Goal: Transaction & Acquisition: Purchase product/service

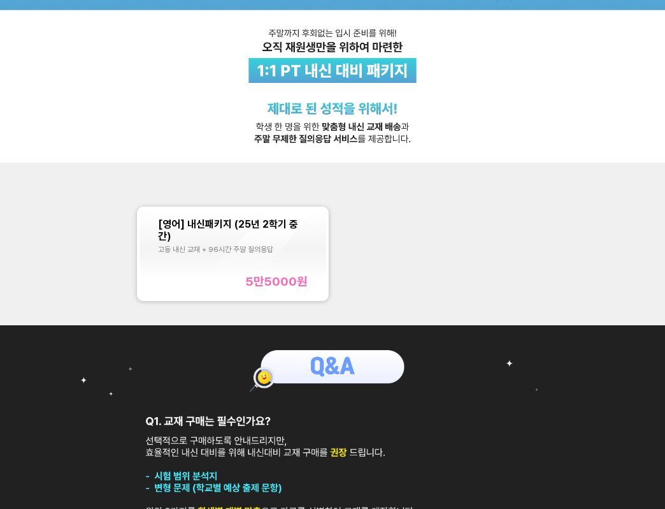
scroll to position [127, 0]
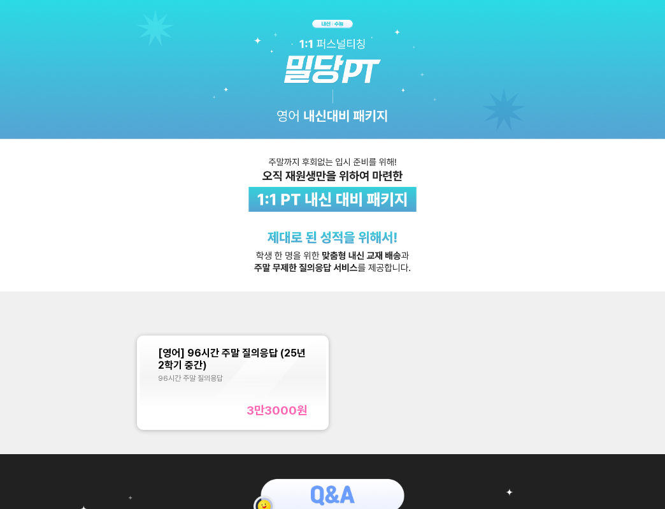
click at [292, 386] on div "[영어] 96시간 주말 질의응답 (25년 2학기 중간) 96시간 주말 질의응답 3만3000 원" at bounding box center [232, 382] width 149 height 71
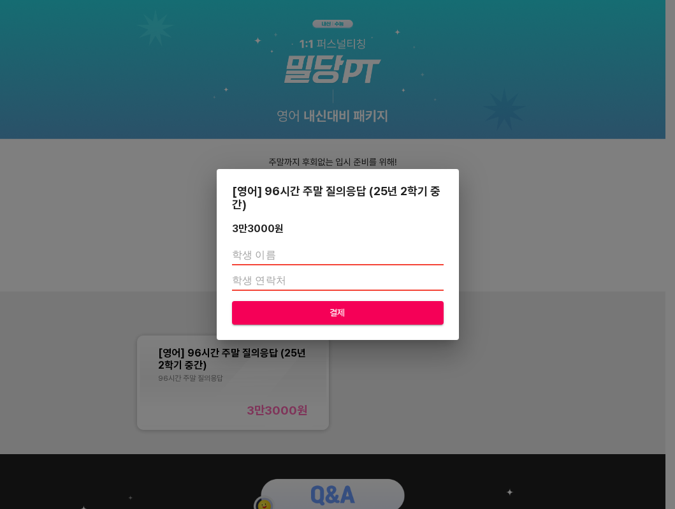
click at [539, 233] on div "[영어] 96시간 주말 질의응답 (25년 2학기 중간) 3만3000 원 결제" at bounding box center [337, 254] width 675 height 509
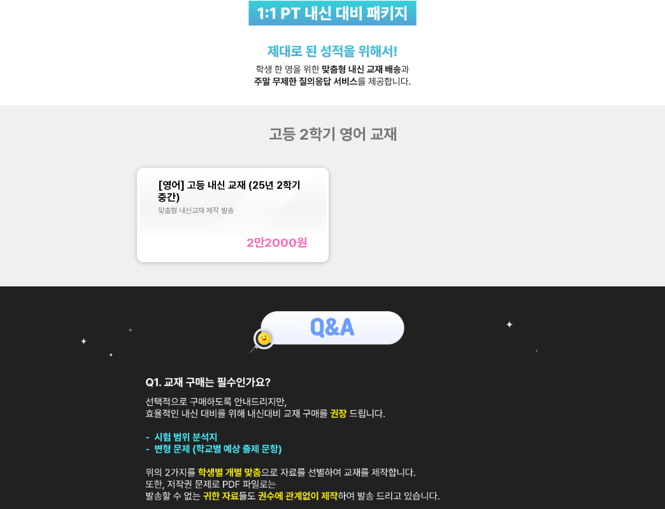
scroll to position [319, 0]
